Goal: Task Accomplishment & Management: Complete application form

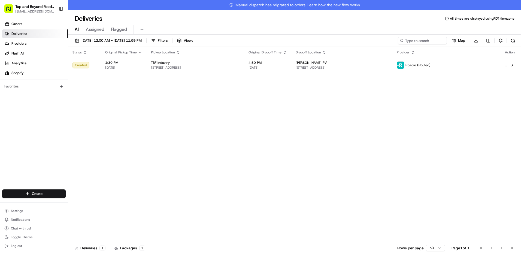
click at [234, 125] on div "Status Original Pickup Time Pickup Location Original Dropoff Time Dropoff Locat…" at bounding box center [294, 149] width 452 height 205
click at [35, 193] on html "Top and Beyond Foods Inc [EMAIL_ADDRESS][DOMAIN_NAME] Toggle Sidebar Orders Del…" at bounding box center [260, 127] width 521 height 254
click at [97, 206] on link "Delivery" at bounding box center [98, 204] width 61 height 10
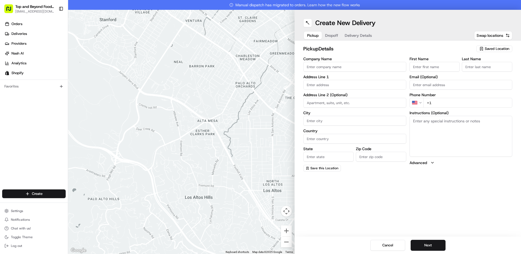
click at [496, 48] on span "Saved Location" at bounding box center [497, 48] width 25 height 5
type input "o"
type input "2"
click at [475, 80] on span "[PERSON_NAME] Spring" at bounding box center [485, 77] width 67 height 5
type input "[PERSON_NAME] Spring"
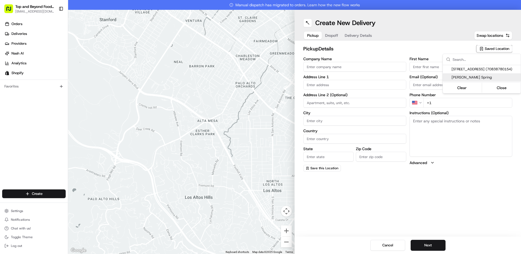
type input "[STREET_ADDRESS]"
type input "Alhambra"
type input "US"
type input "CA"
type input "91801"
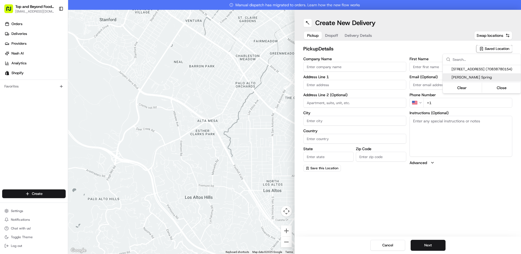
type input "[PERSON_NAME]"
type input "[EMAIL_ADDRESS][DOMAIN_NAME]"
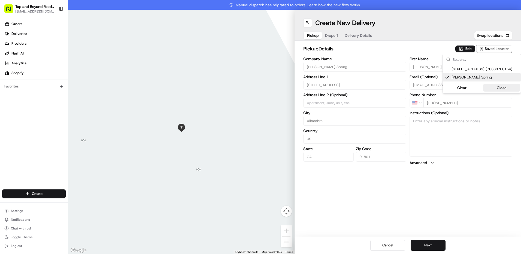
click at [502, 92] on button "Close" at bounding box center [501, 88] width 37 height 8
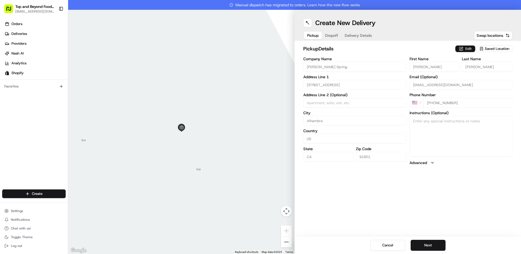
click at [469, 47] on button "Edit" at bounding box center [466, 49] width 20 height 7
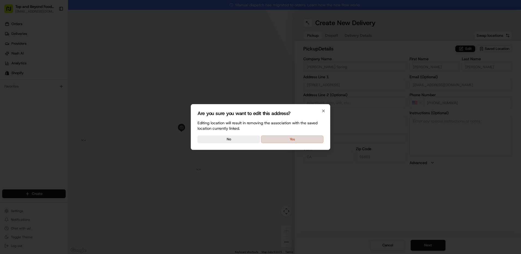
click at [280, 140] on button "Yes" at bounding box center [292, 140] width 62 height 8
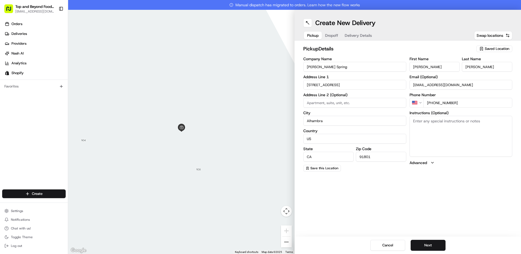
drag, startPoint x: 462, startPoint y: 104, endPoint x: 442, endPoint y: 103, distance: 20.5
click at [442, 103] on input "[PHONE_NUMBER]" at bounding box center [468, 103] width 89 height 10
type input "[PHONE_NUMBER]"
click at [480, 205] on div "Create New Delivery Pickup Dropoff Delivery Details Swap locations pickup Detai…" at bounding box center [408, 132] width 227 height 244
click at [426, 248] on button "Next" at bounding box center [428, 245] width 35 height 11
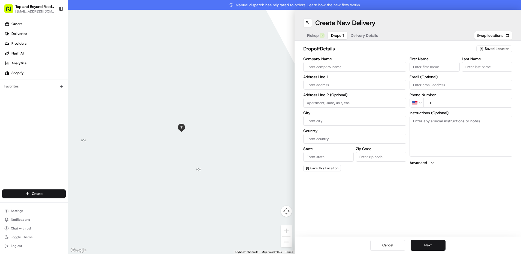
click at [495, 47] on span "Saved Location" at bounding box center [497, 48] width 25 height 5
type input "Shao"
click at [478, 76] on span "Beibei (Apple) Shao" at bounding box center [485, 77] width 67 height 5
type input "Beibei (Apple) Shao"
type input "[STREET_ADDRESS]"
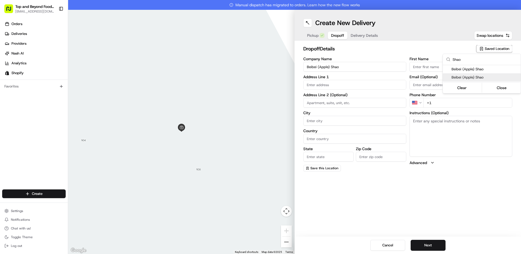
type input "#128"
type input "La [PERSON_NAME]"
type input "US"
type input "CA"
type input "91744"
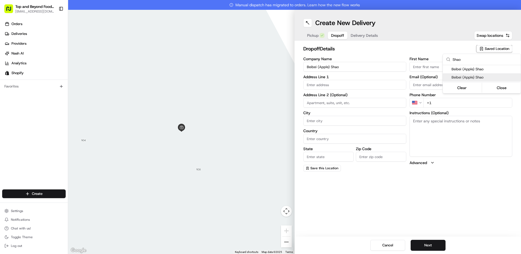
type input "Apple"
type input "Shao"
type input "[PHONE_NUMBER]"
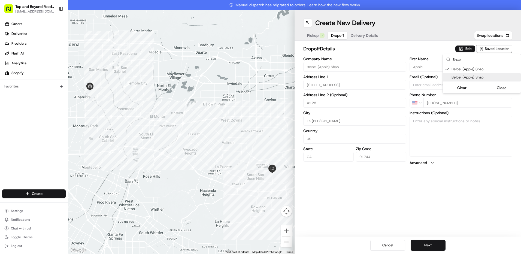
click at [474, 77] on span "Beibei (Apple) Shao" at bounding box center [485, 77] width 67 height 5
click at [474, 70] on span "Beibei (Apple) Shao" at bounding box center [485, 69] width 67 height 5
type input "+1"
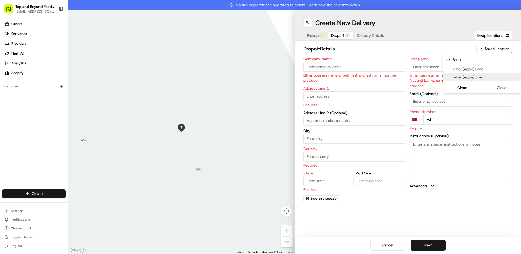
click at [476, 79] on span "Beibei (Apple) Shao" at bounding box center [485, 77] width 67 height 5
type input "Beibei (Apple) Shao"
type input "[STREET_ADDRESS]"
type input "#128"
type input "La [PERSON_NAME]"
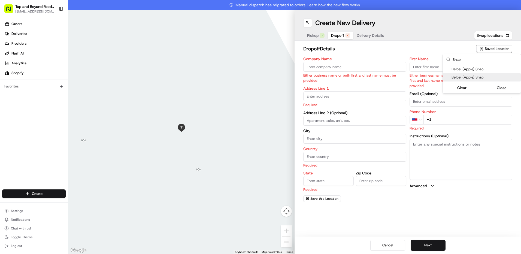
type input "US"
type input "CA"
type input "91744"
type input "Apple"
type input "Shao"
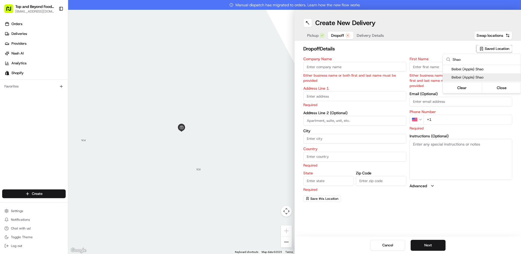
type input "[PHONE_NUMBER]"
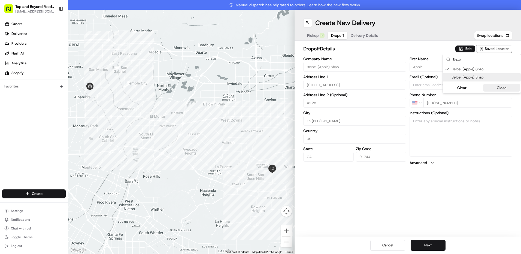
click at [498, 87] on button "Close" at bounding box center [501, 88] width 37 height 8
click at [466, 47] on button "Edit" at bounding box center [466, 49] width 20 height 7
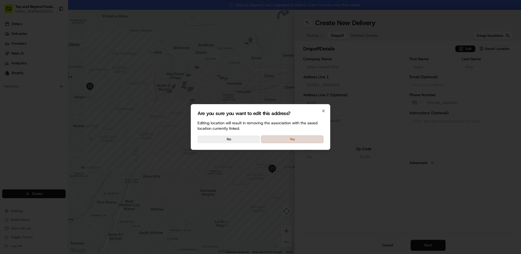
click at [296, 139] on button "Yes" at bounding box center [292, 140] width 62 height 8
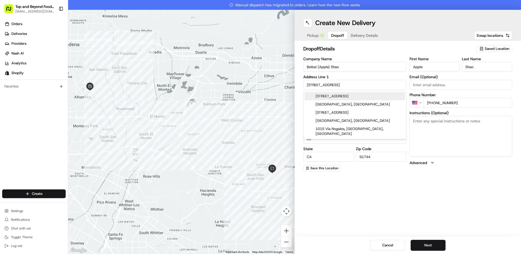
drag, startPoint x: 350, startPoint y: 85, endPoint x: 287, endPoint y: 87, distance: 62.7
click at [287, 88] on div "To navigate the map with touch gestures double-tap and hold your finger on the …" at bounding box center [294, 132] width 453 height 244
type input "1"
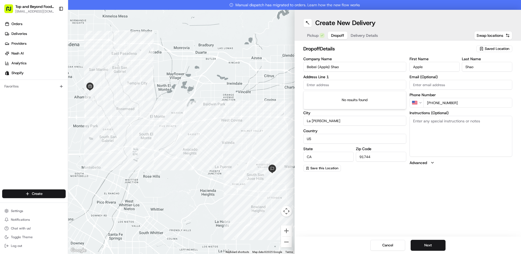
click at [365, 69] on input "Beibei (Apple) Shao" at bounding box center [354, 67] width 103 height 10
click at [499, 47] on span "Saved Location" at bounding box center [497, 48] width 25 height 5
type input "[PERSON_NAME]"
click at [462, 81] on button "Clear" at bounding box center [462, 81] width 37 height 8
type input "+1"
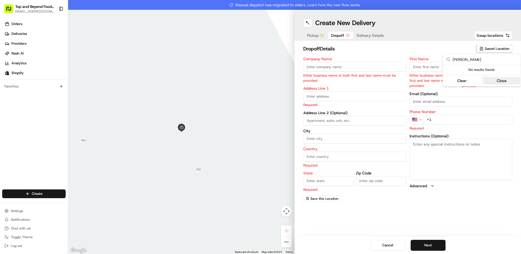
click at [498, 82] on button "Close" at bounding box center [501, 81] width 37 height 8
click at [435, 67] on input "First Name" at bounding box center [435, 67] width 50 height 10
type input "[PERSON_NAME]"
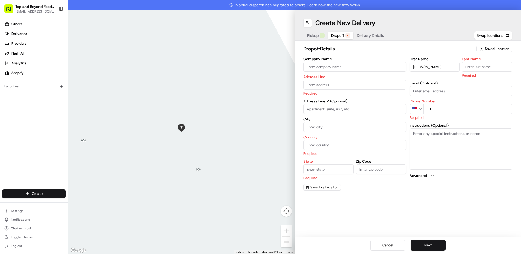
click at [489, 70] on input "Last Name" at bounding box center [487, 67] width 50 height 10
type input "LC"
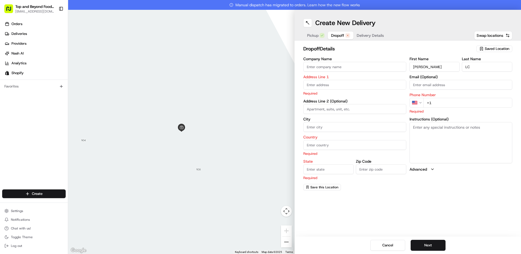
click at [475, 183] on div "First Name [PERSON_NAME] Last Name LC Email (Optional) Phone Number US +1 Requi…" at bounding box center [461, 124] width 103 height 134
click at [321, 86] on input "text" at bounding box center [354, 85] width 103 height 10
click at [370, 97] on div "[STREET_ADDRESS]" at bounding box center [355, 96] width 100 height 8
type input "[STREET_ADDRESS]"
type input "La Crescenta-[GEOGRAPHIC_DATA]"
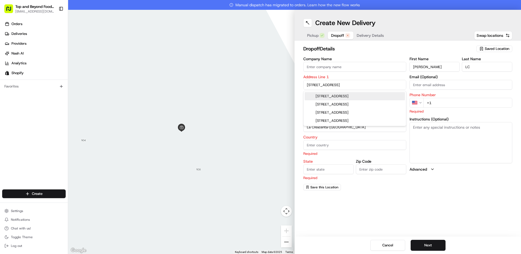
type input "[GEOGRAPHIC_DATA]"
type input "CA"
type input "91214"
type input "[STREET_ADDRESS]"
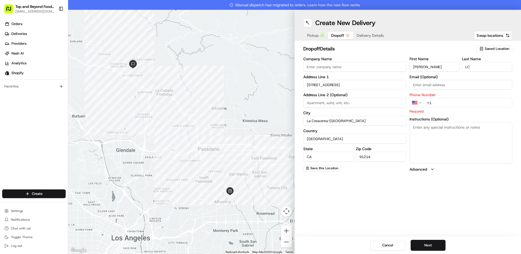
drag, startPoint x: 454, startPoint y: 102, endPoint x: 521, endPoint y: 111, distance: 67.6
click at [454, 102] on input "+1" at bounding box center [468, 103] width 89 height 10
type input "[PHONE_NUMBER]"
click at [451, 151] on textarea "Instructions (Optional)" at bounding box center [461, 142] width 103 height 41
click at [329, 169] on span "Save this Location" at bounding box center [325, 168] width 28 height 4
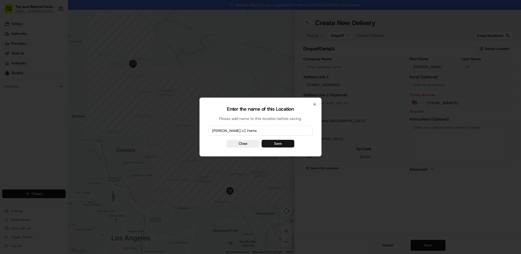
type input "[PERSON_NAME] LC Home"
click at [283, 142] on button "Save" at bounding box center [278, 144] width 33 height 8
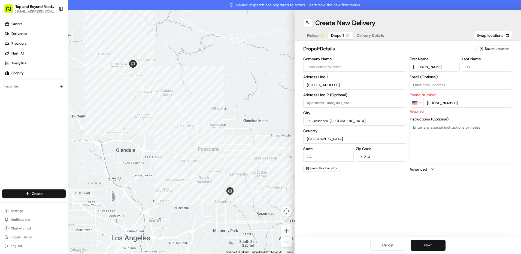
click at [431, 248] on button "Next" at bounding box center [428, 245] width 35 height 11
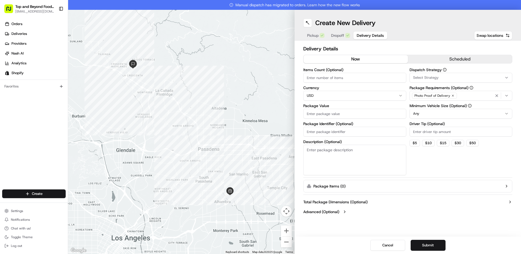
click at [467, 58] on button "scheduled" at bounding box center [460, 59] width 104 height 8
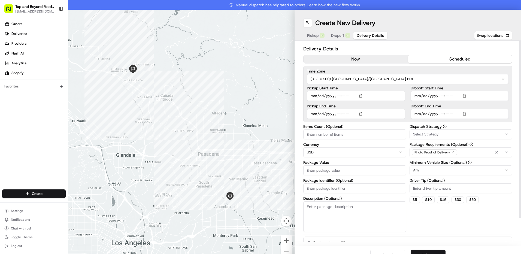
click at [362, 96] on input "Pickup Start Time" at bounding box center [356, 96] width 98 height 10
type input "[DATE]T04:58"
click at [463, 114] on input "Dropoff End Time" at bounding box center [460, 114] width 98 height 10
type input "[DATE]T19:00"
click at [483, 113] on input "Dropoff End Time" at bounding box center [460, 114] width 98 height 10
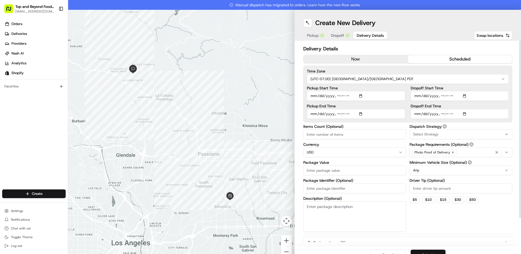
click at [341, 96] on input "Pickup Start Time" at bounding box center [356, 96] width 98 height 10
click at [361, 96] on input "Pickup Start Time" at bounding box center [356, 96] width 98 height 10
type input "[DATE]T16:00"
click at [486, 118] on input "Dropoff End Time" at bounding box center [460, 114] width 98 height 10
click at [343, 134] on input "Items Count (Optional)" at bounding box center [354, 135] width 103 height 10
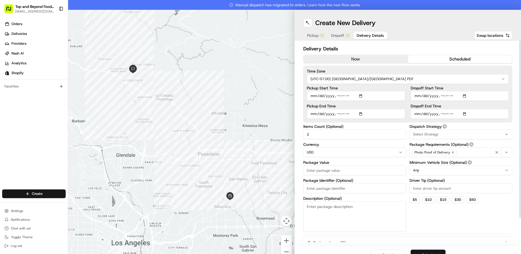
type input "2"
click at [456, 136] on div "Select Strategy" at bounding box center [461, 134] width 100 height 5
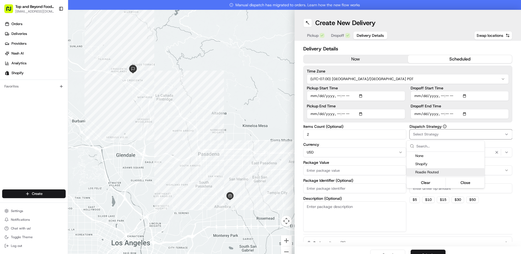
click at [440, 172] on span "Roadie Routed" at bounding box center [448, 172] width 67 height 5
click at [364, 224] on html "Top and Beyond Foods Inc [EMAIL_ADDRESS][DOMAIN_NAME] Toggle Sidebar Orders Del…" at bounding box center [260, 127] width 521 height 254
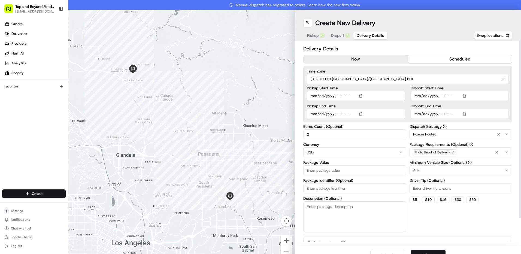
click at [334, 168] on input "Package Value" at bounding box center [354, 170] width 103 height 10
drag, startPoint x: 344, startPoint y: 171, endPoint x: 281, endPoint y: 168, distance: 63.6
click at [281, 168] on div "To navigate the map with touch gestures double-tap and hold your finger on the …" at bounding box center [294, 137] width 453 height 254
type input "400"
click at [428, 188] on input "Driver Tip (Optional)" at bounding box center [461, 188] width 103 height 10
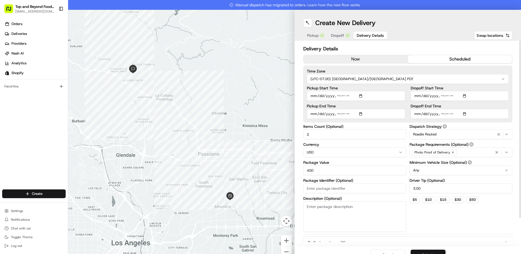
type input "3.00"
click at [452, 221] on div "Dispatch Strategy Roadie Routed Package Requirements (Optional) Photo Proof of …" at bounding box center [461, 178] width 103 height 107
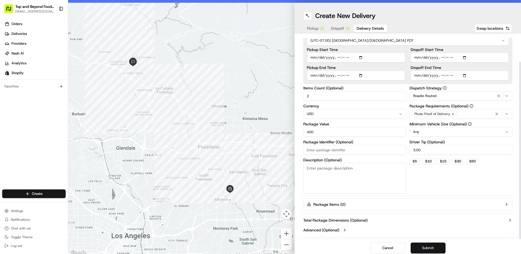
scroll to position [10, 0]
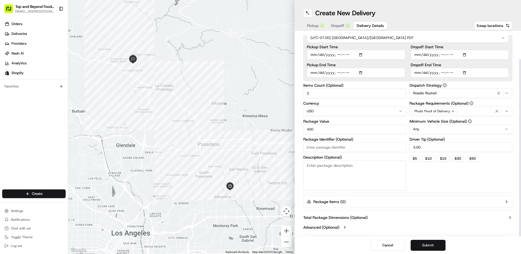
click at [426, 246] on button "Submit" at bounding box center [428, 245] width 35 height 11
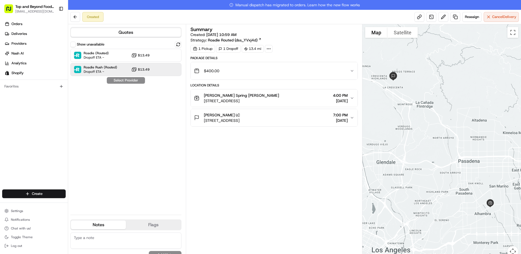
click at [146, 70] on span "$13.49" at bounding box center [144, 69] width 12 height 4
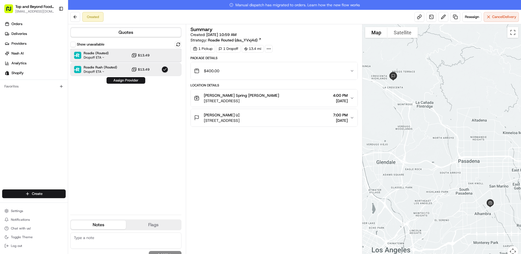
click at [158, 52] on div "Roadie (Routed) Dropoff ETA - $13.49" at bounding box center [125, 55] width 111 height 13
click at [157, 68] on div "Roadie Rush (Routed) Dropoff ETA - $13.49" at bounding box center [125, 69] width 111 height 13
click at [352, 97] on icon "button" at bounding box center [352, 98] width 4 height 4
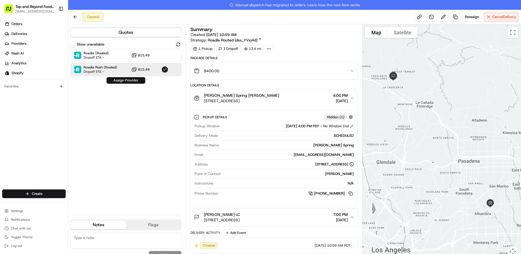
click at [130, 81] on button "Assign Provider" at bounding box center [126, 80] width 39 height 7
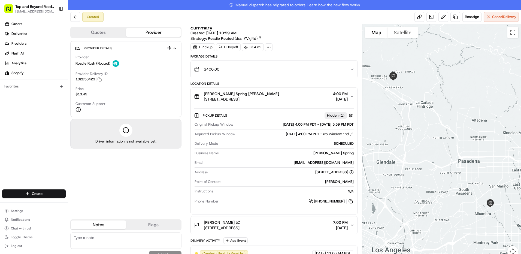
scroll to position [2, 0]
click at [21, 33] on span "Deliveries" at bounding box center [19, 33] width 16 height 5
